Goal: Task Accomplishment & Management: Use online tool/utility

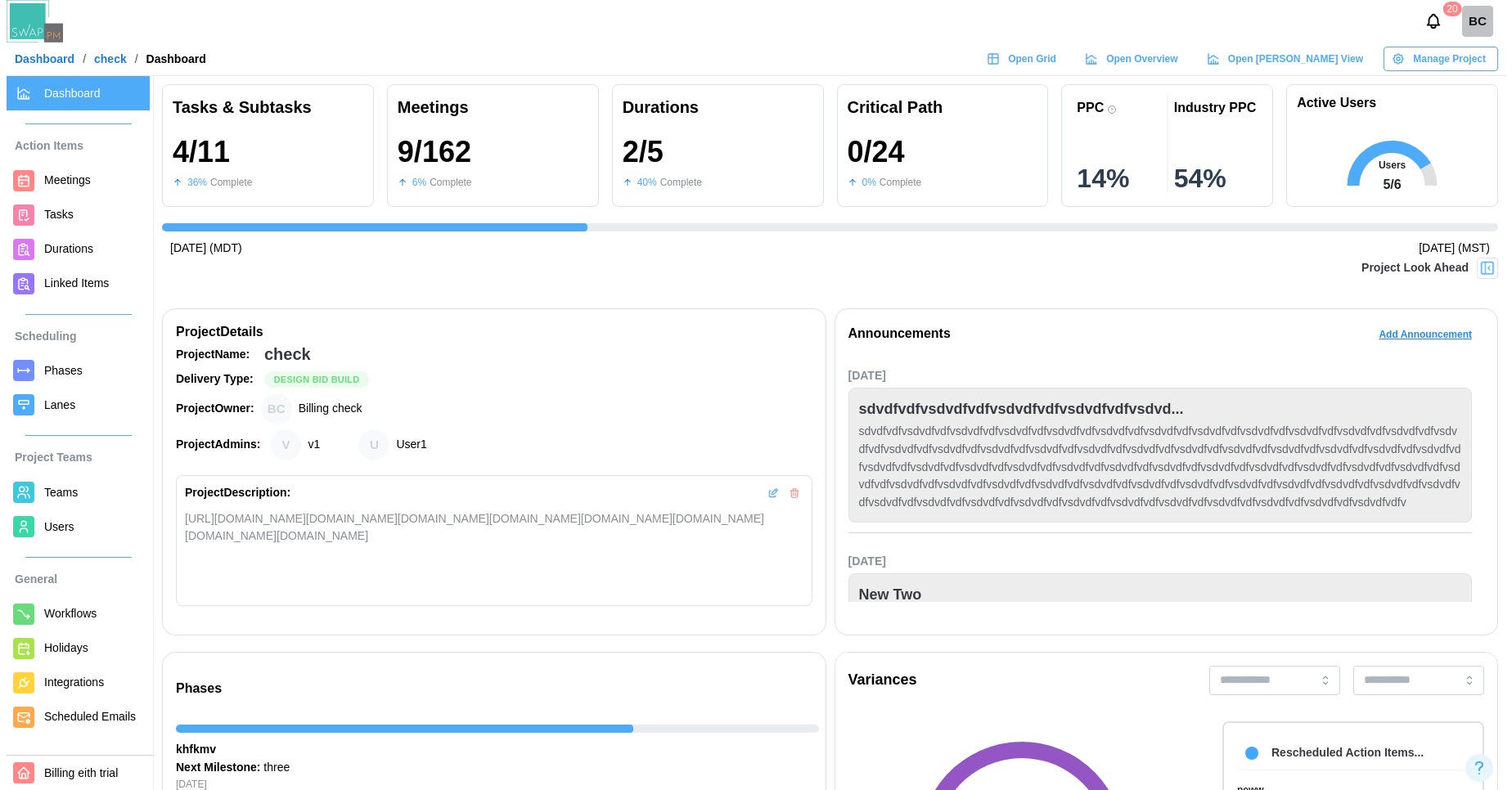
scroll to position [0, 679]
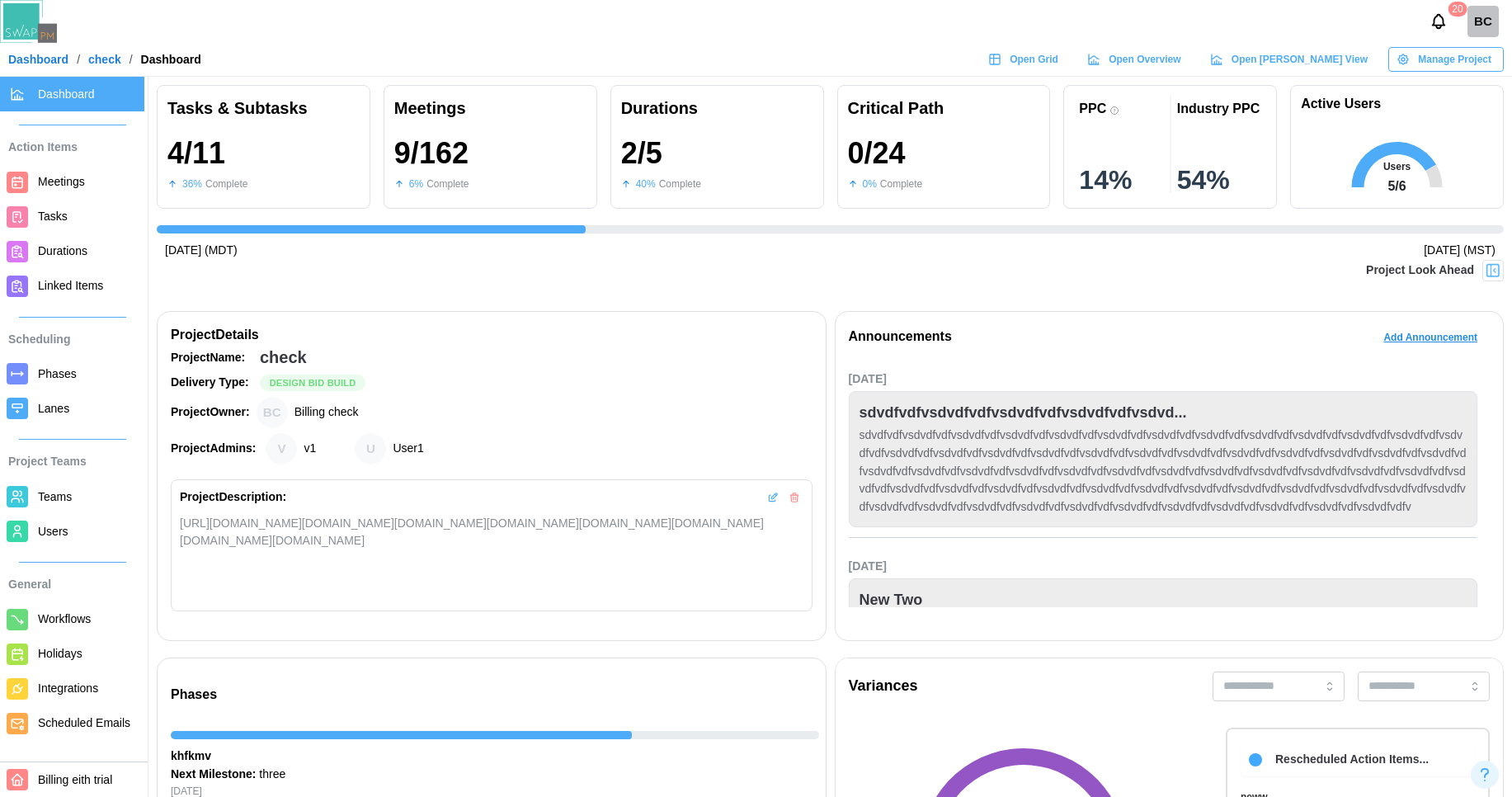
click at [113, 58] on link "check" at bounding box center [104, 59] width 33 height 12
click at [94, 63] on link "check" at bounding box center [104, 59] width 33 height 12
click at [35, 65] on link "Dashboard" at bounding box center [38, 59] width 60 height 12
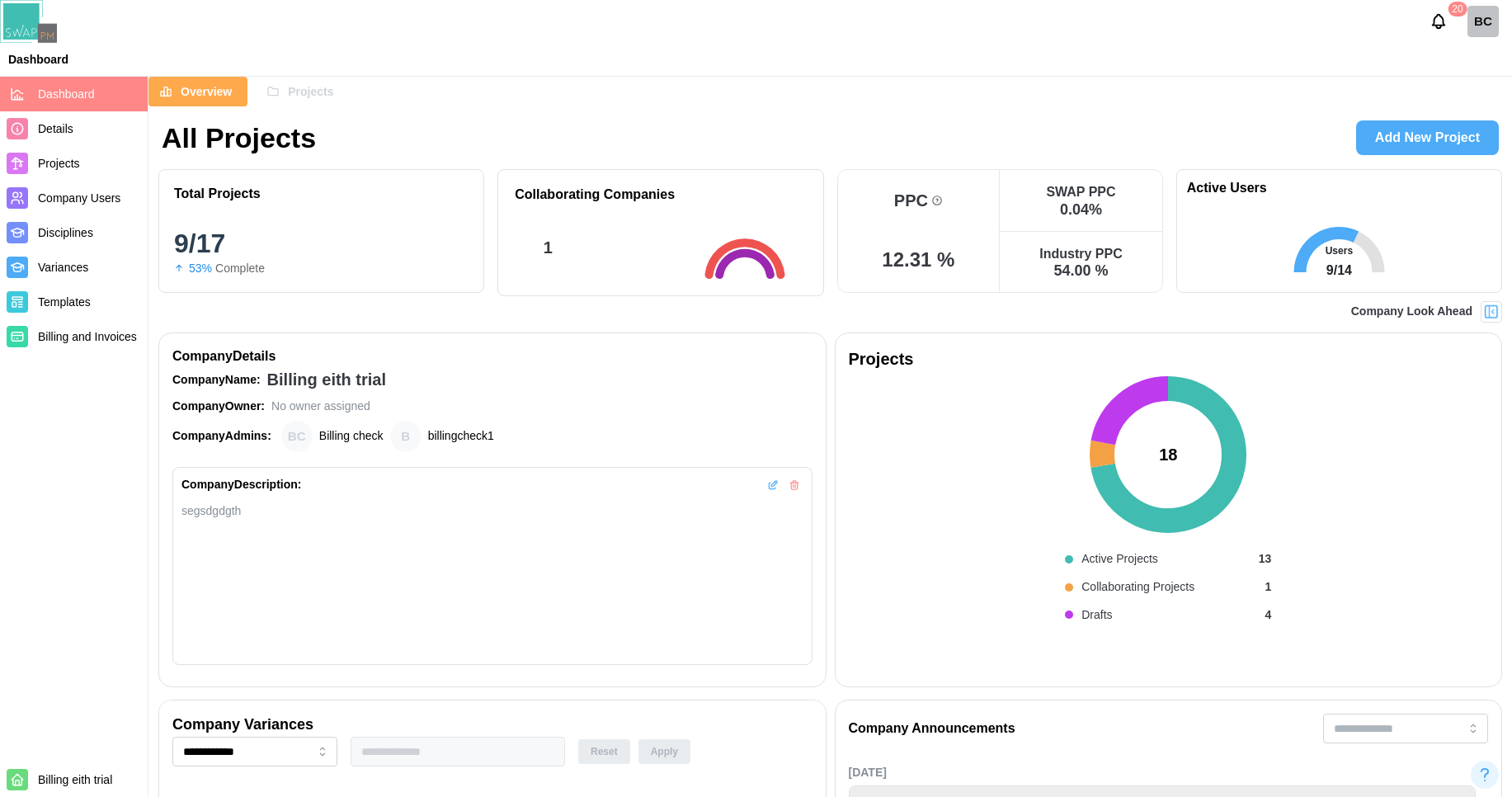
click at [54, 308] on span "Templates" at bounding box center [89, 302] width 103 height 20
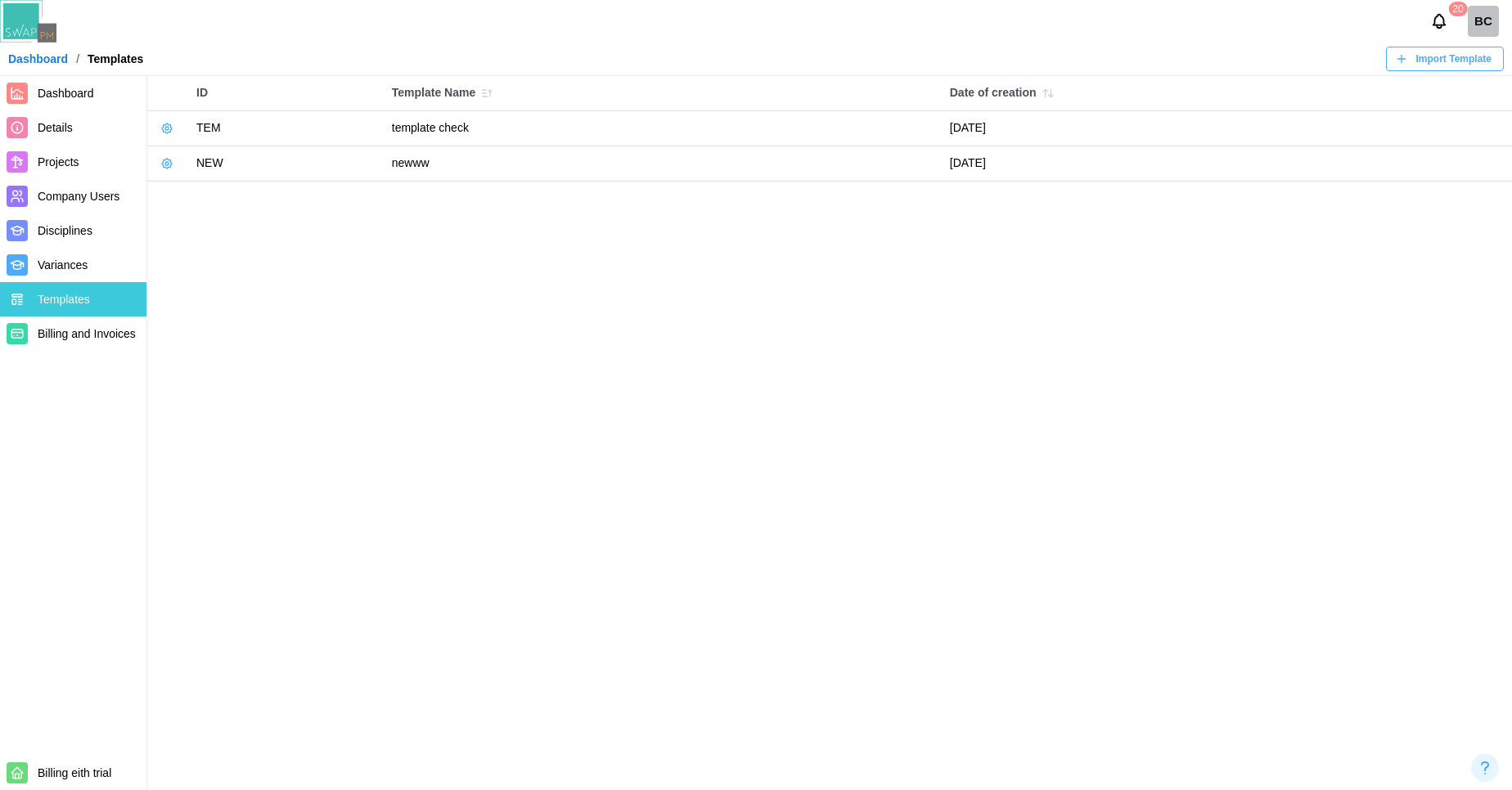
click at [165, 134] on icon "button" at bounding box center [167, 128] width 13 height 13
click at [400, 252] on main "ID Template Name Date of creation Delete Template Use template Export Template …" at bounding box center [756, 395] width 1512 height 790
click at [166, 162] on icon "button" at bounding box center [167, 163] width 4 height 4
click at [242, 234] on div "Use template" at bounding box center [230, 229] width 83 height 13
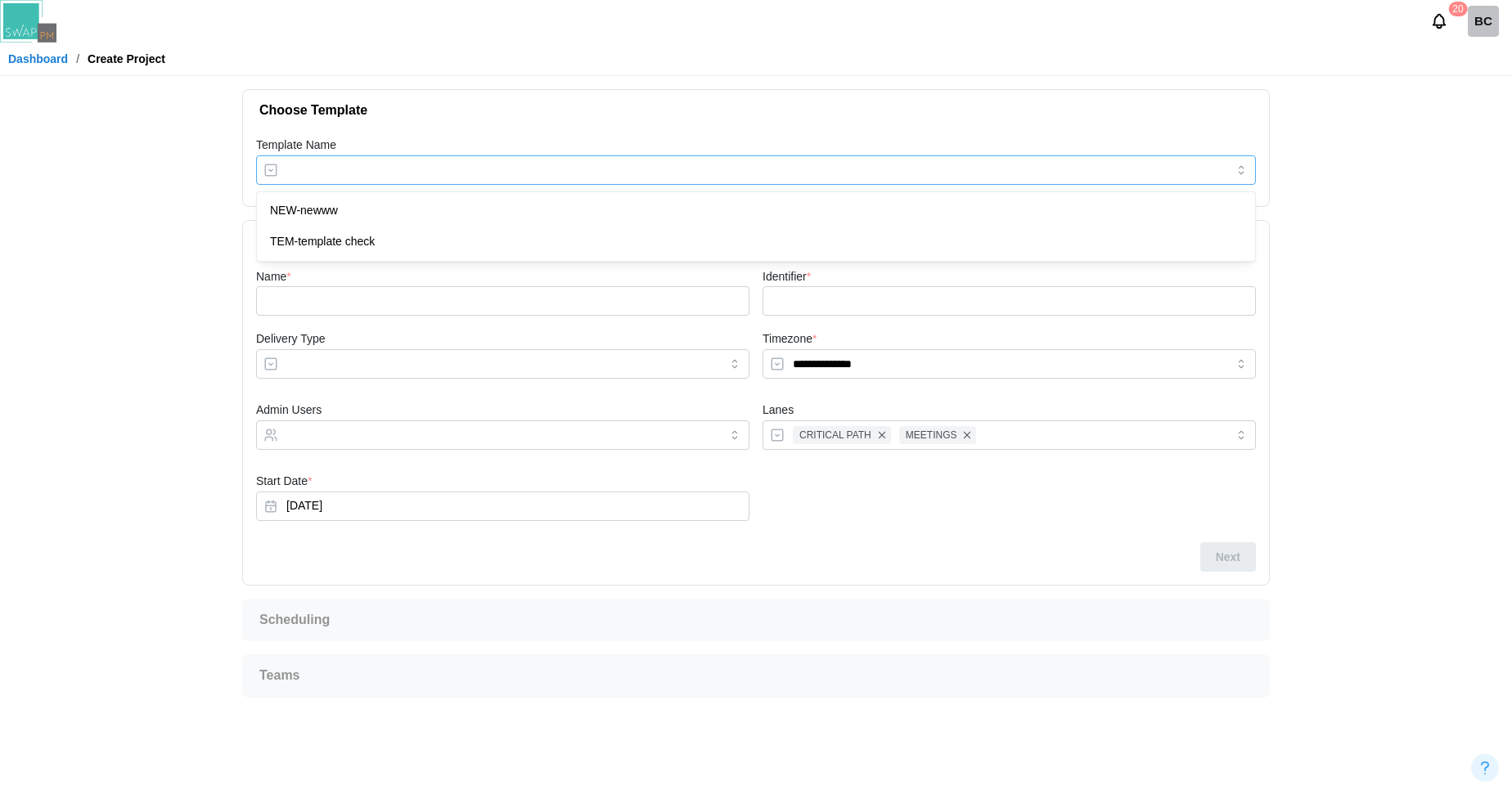
click at [381, 168] on input "Template Name" at bounding box center [756, 170] width 1000 height 30
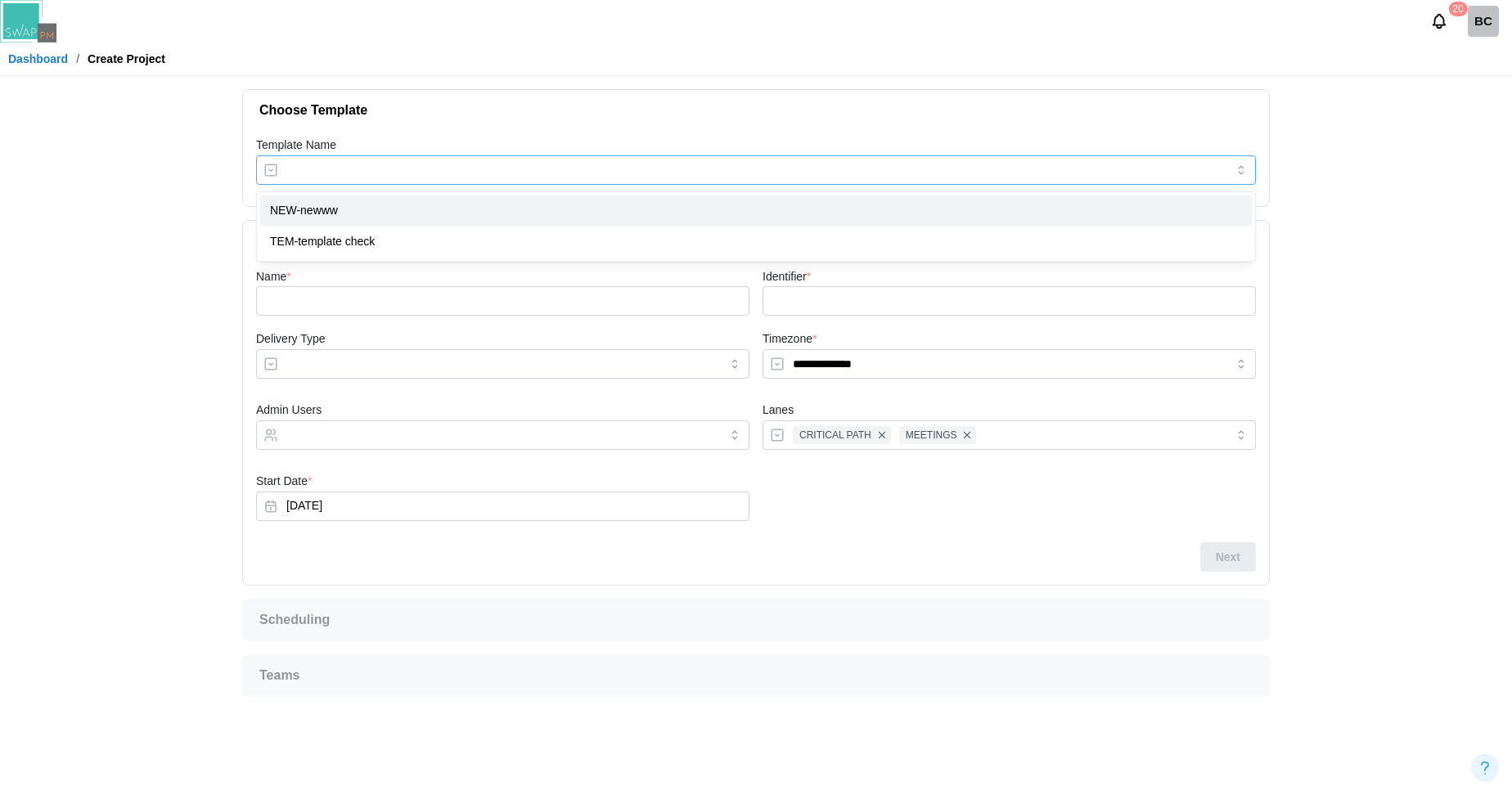
type input "*********"
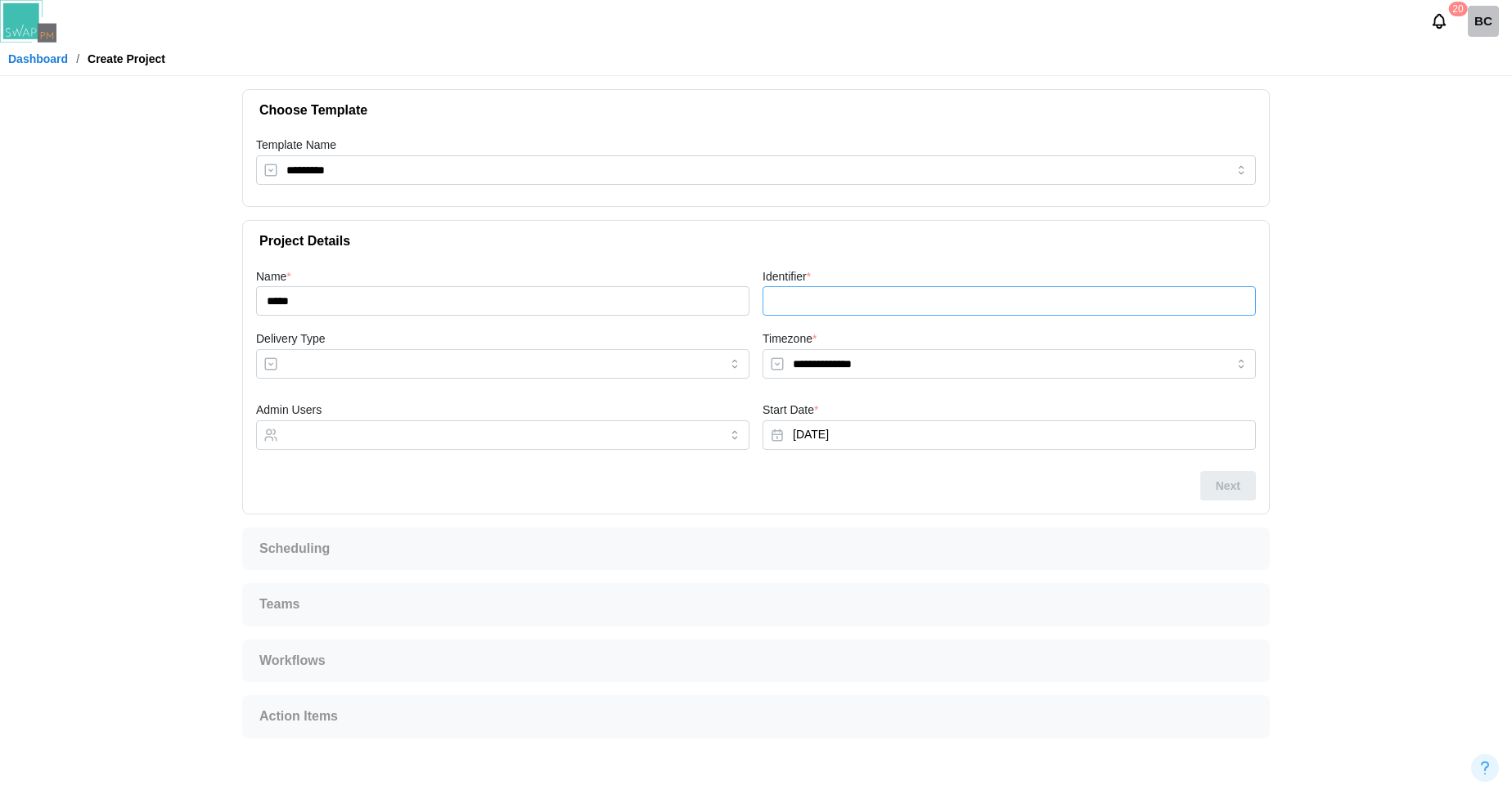
click at [829, 294] on input "Identifier *" at bounding box center [1009, 301] width 493 height 30
type input "*"
type input "***"
click at [1249, 485] on button "Next" at bounding box center [1228, 486] width 55 height 30
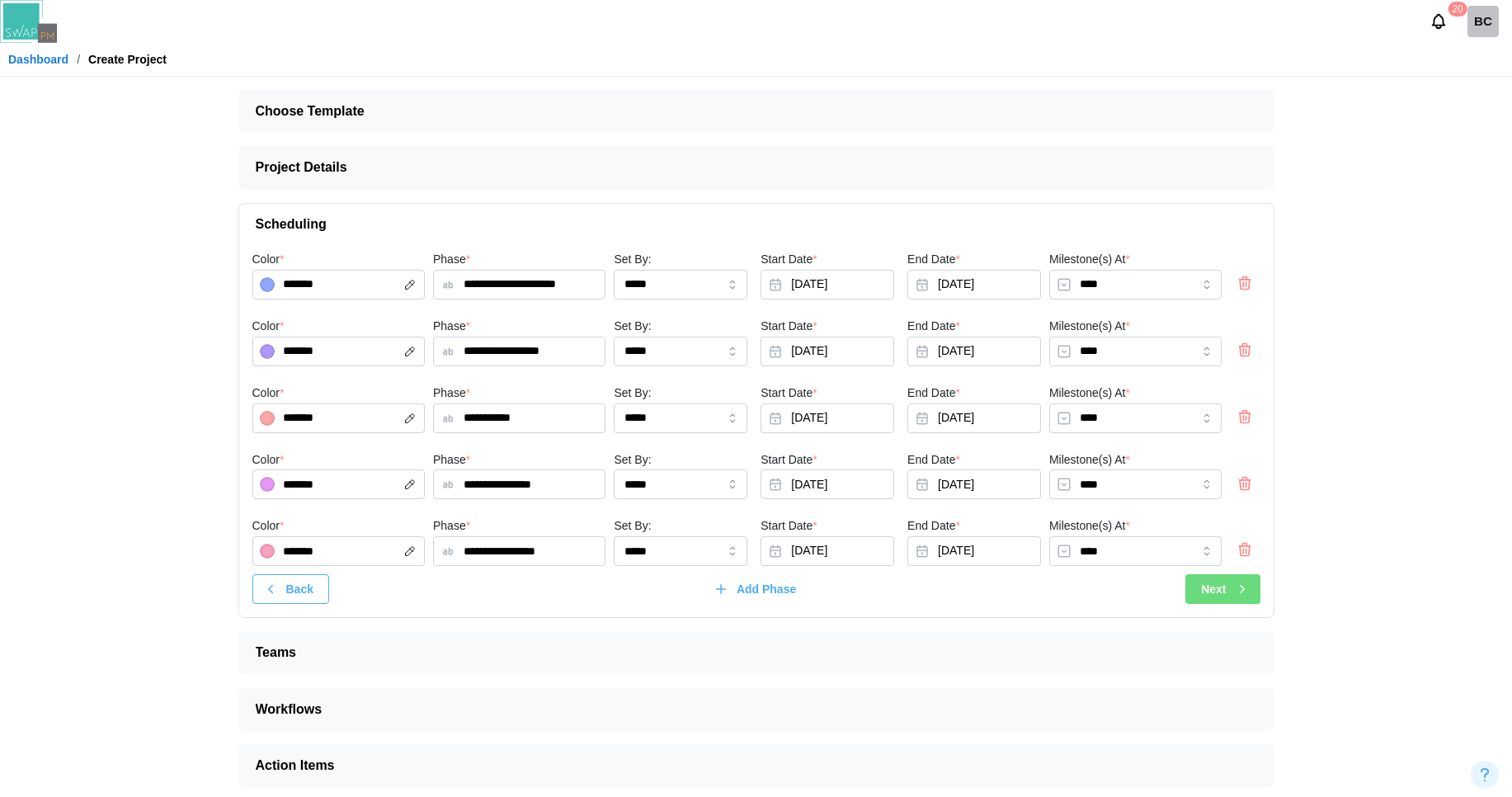
click at [1203, 578] on span "Next" at bounding box center [1214, 589] width 25 height 28
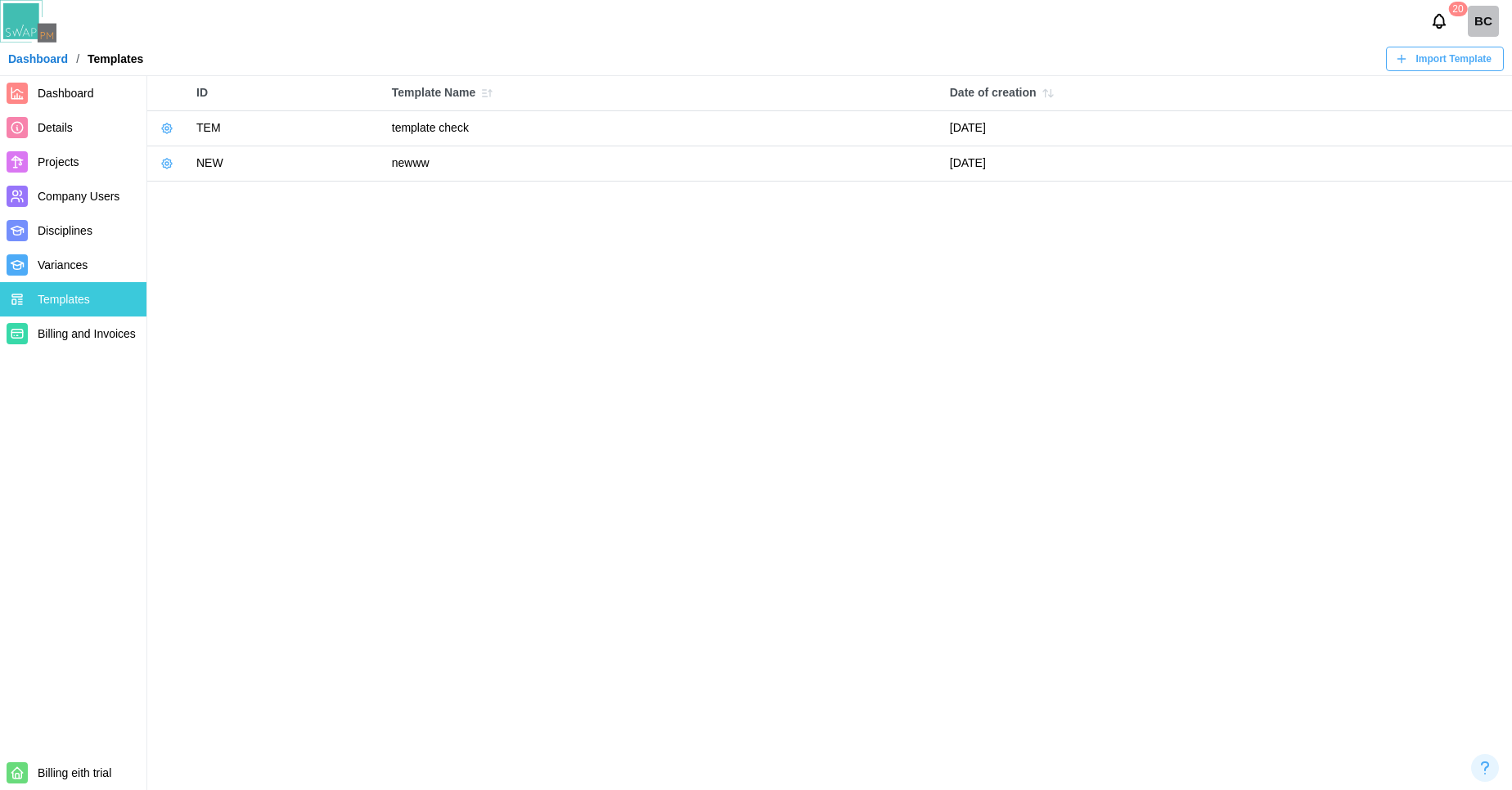
click at [158, 162] on button "button" at bounding box center [167, 163] width 23 height 23
click at [192, 264] on div "Export Template" at bounding box center [230, 259] width 83 height 13
